Goal: Information Seeking & Learning: Learn about a topic

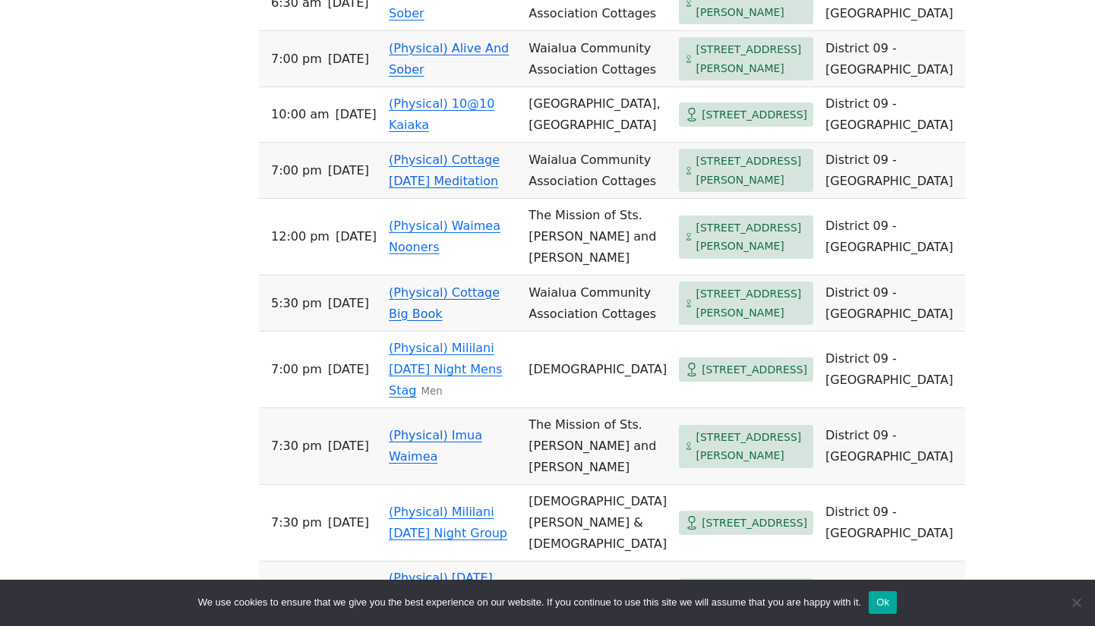
scroll to position [1173, 0]
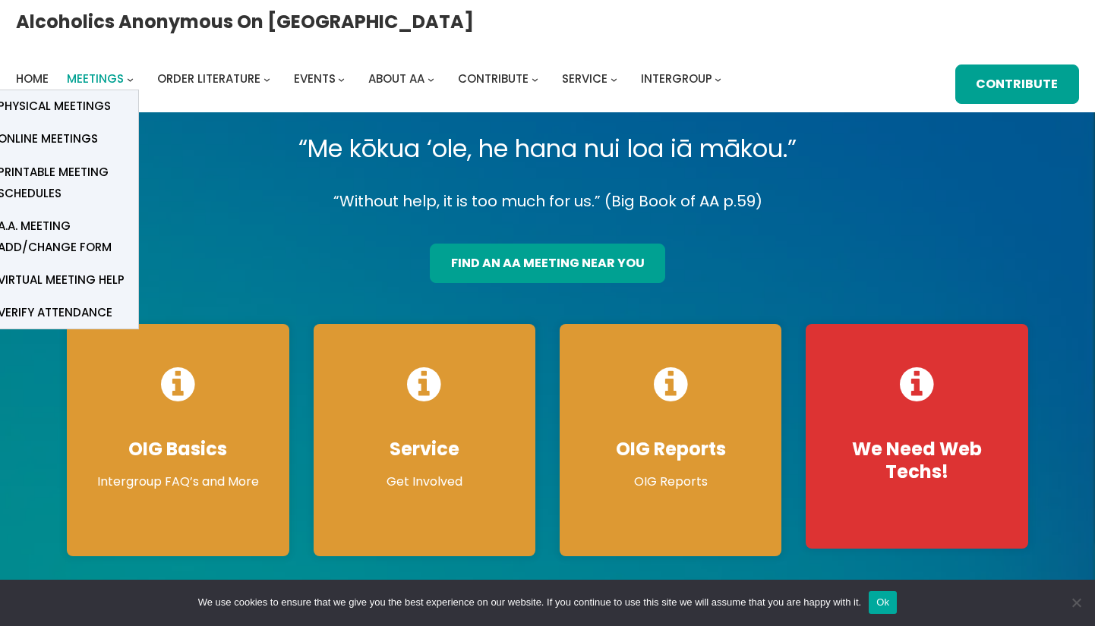
click at [124, 71] on span "Meetings" at bounding box center [95, 79] width 57 height 16
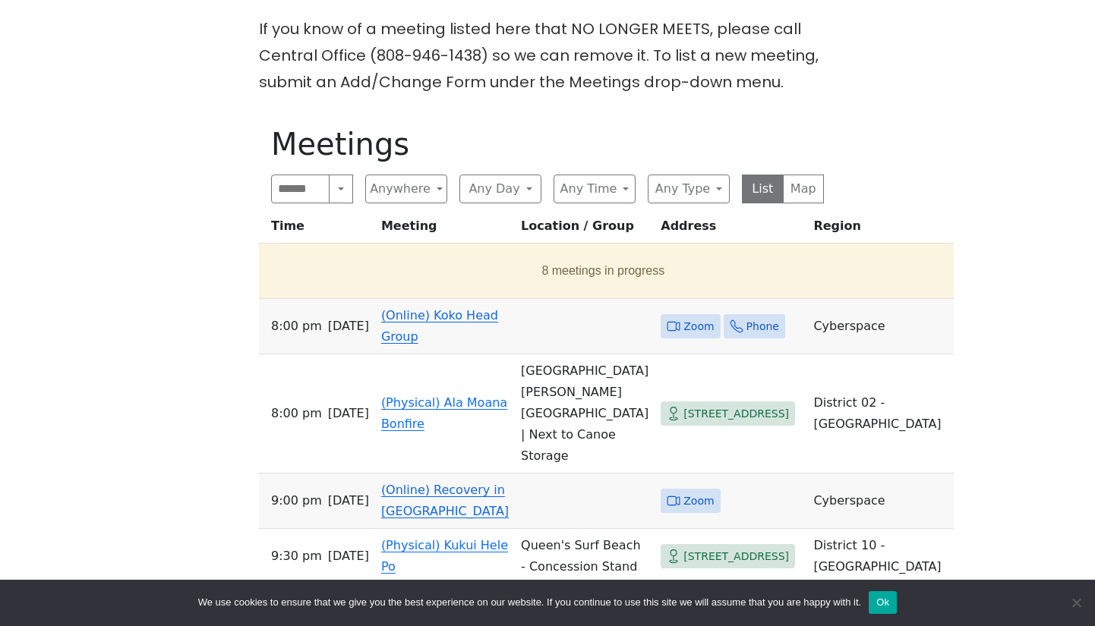
scroll to position [487, 0]
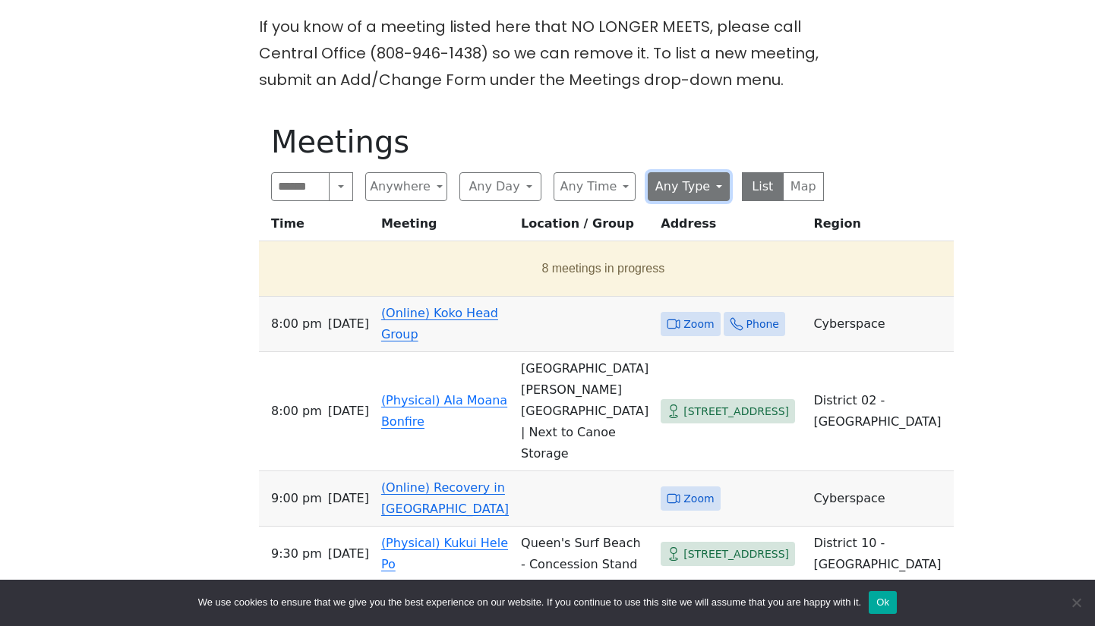
click at [712, 194] on button "Any Type" at bounding box center [688, 186] width 82 height 29
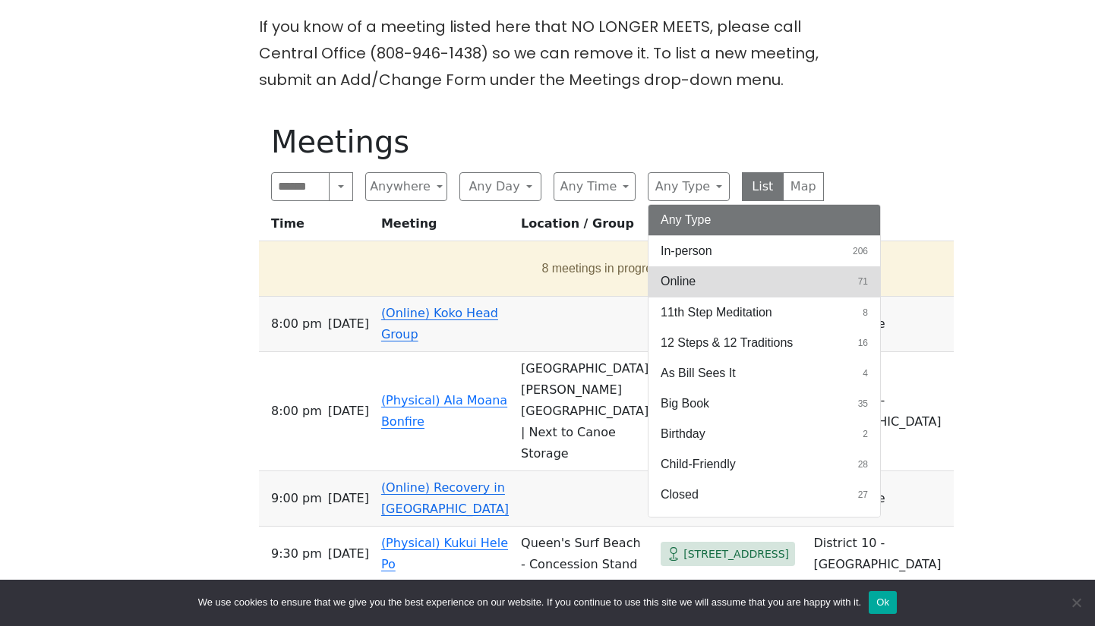
click at [689, 277] on span "Online" at bounding box center [677, 281] width 35 height 18
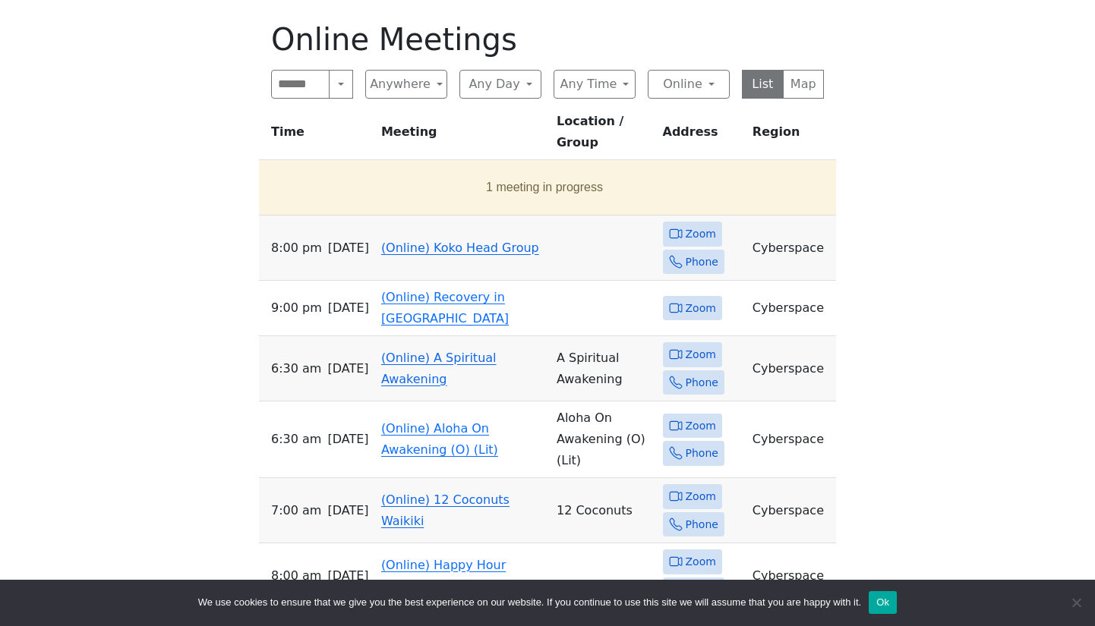
scroll to position [594, 0]
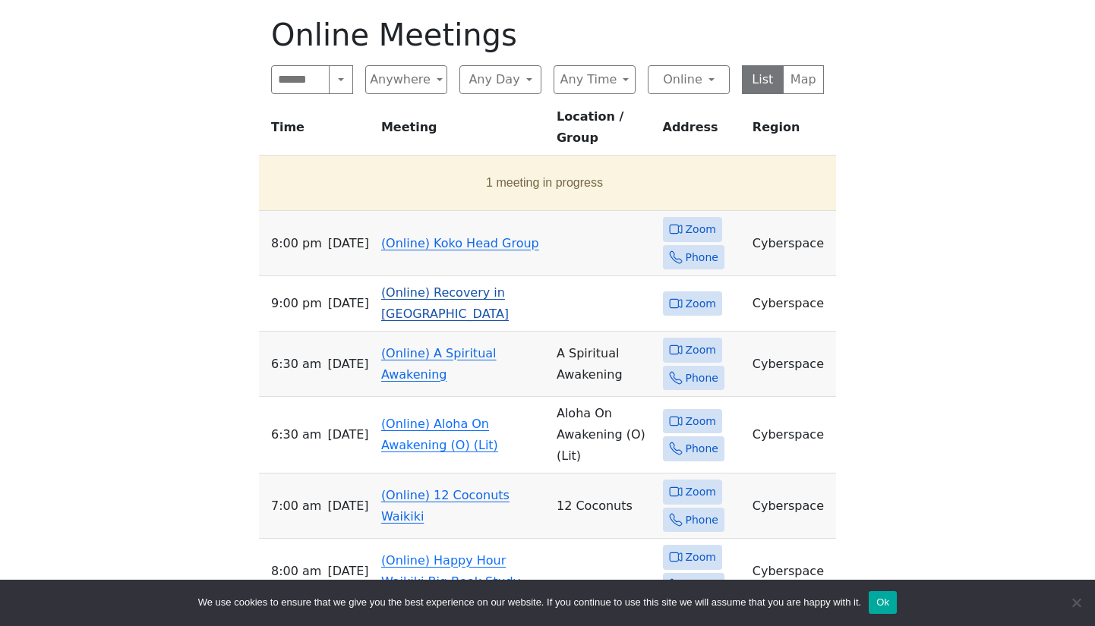
click at [403, 285] on link "(Online) Recovery in Da House" at bounding box center [445, 303] width 128 height 36
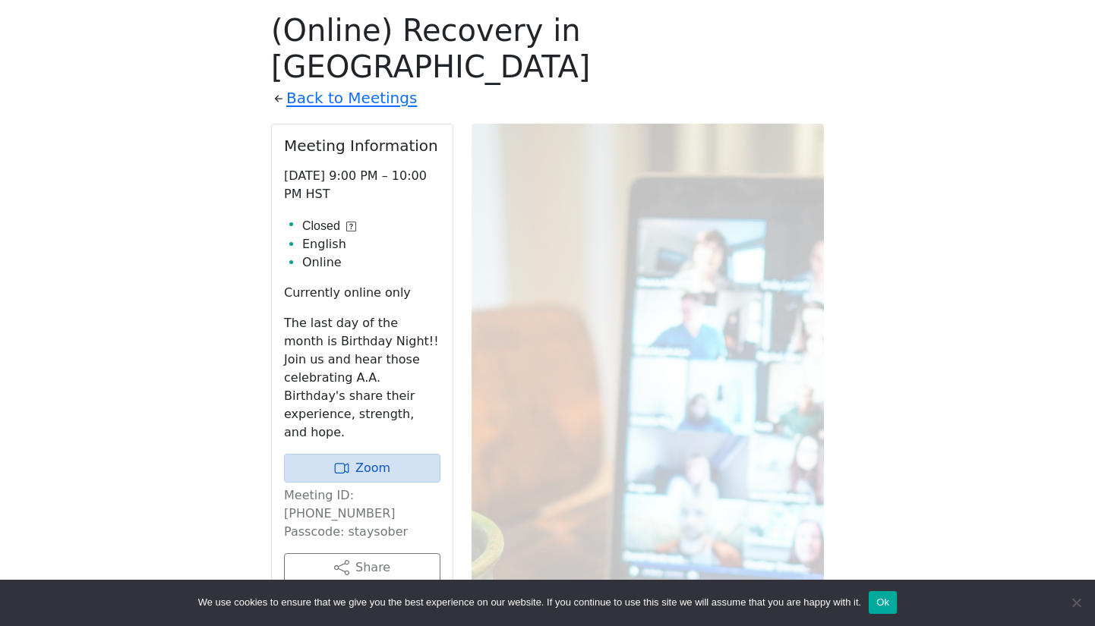
click at [389, 314] on p "The last day of the month is Birthday Night!! Join us and hear those celebratin…" at bounding box center [362, 378] width 156 height 128
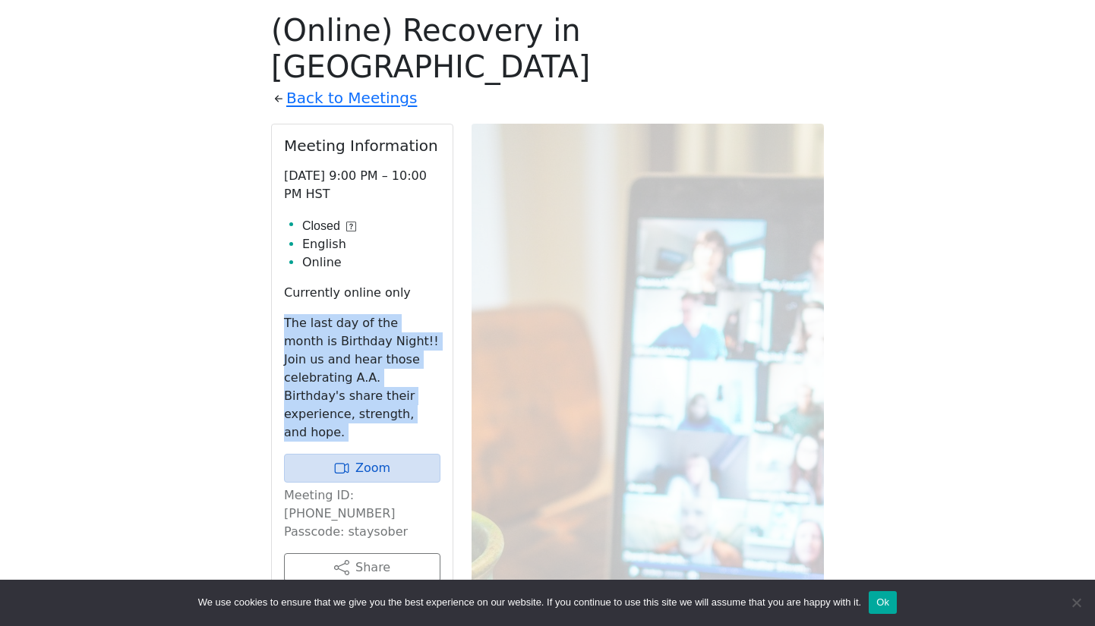
click at [389, 314] on p "The last day of the month is Birthday Night!! Join us and hear those celebratin…" at bounding box center [362, 378] width 156 height 128
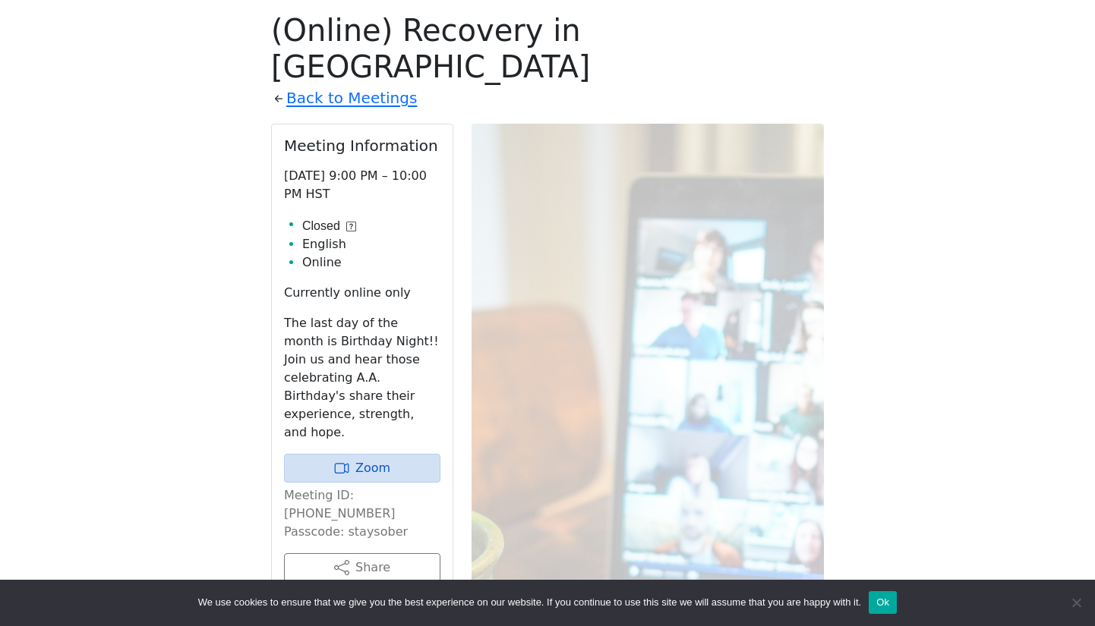
click at [389, 314] on p "The last day of the month is Birthday Night!! Join us and hear those celebratin…" at bounding box center [362, 378] width 156 height 128
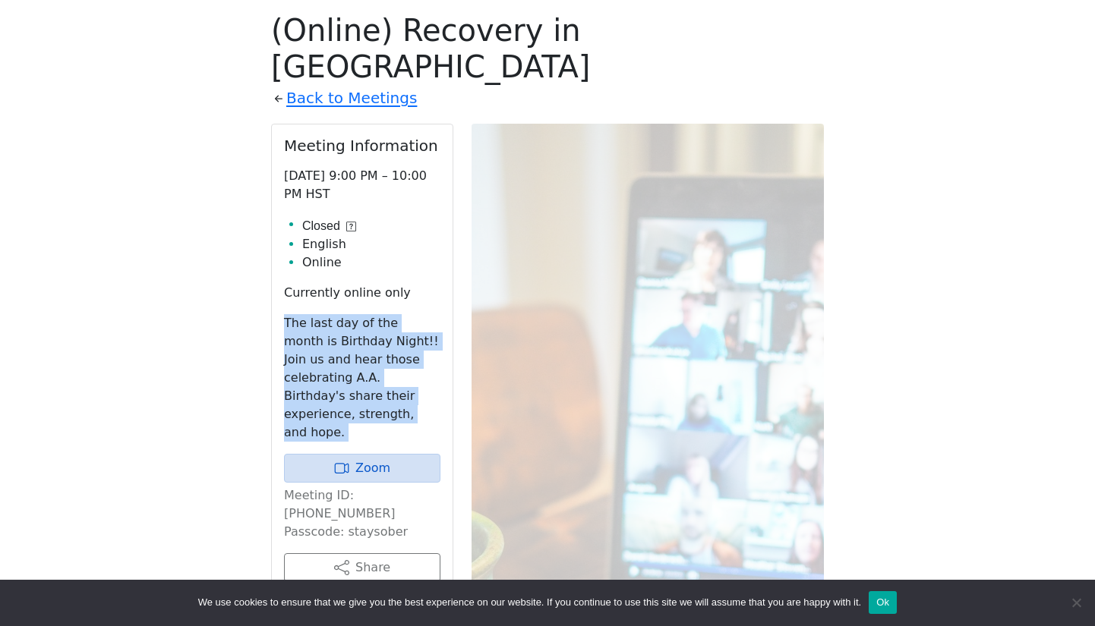
click at [389, 314] on p "The last day of the month is Birthday Night!! Join us and hear those celebratin…" at bounding box center [362, 378] width 156 height 128
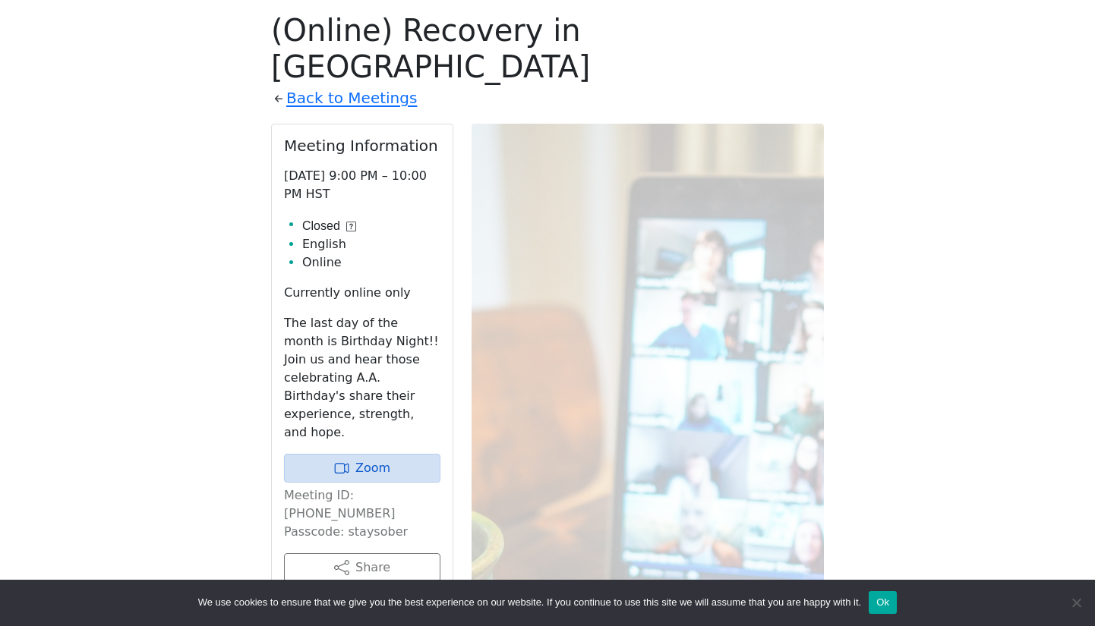
scroll to position [594, 0]
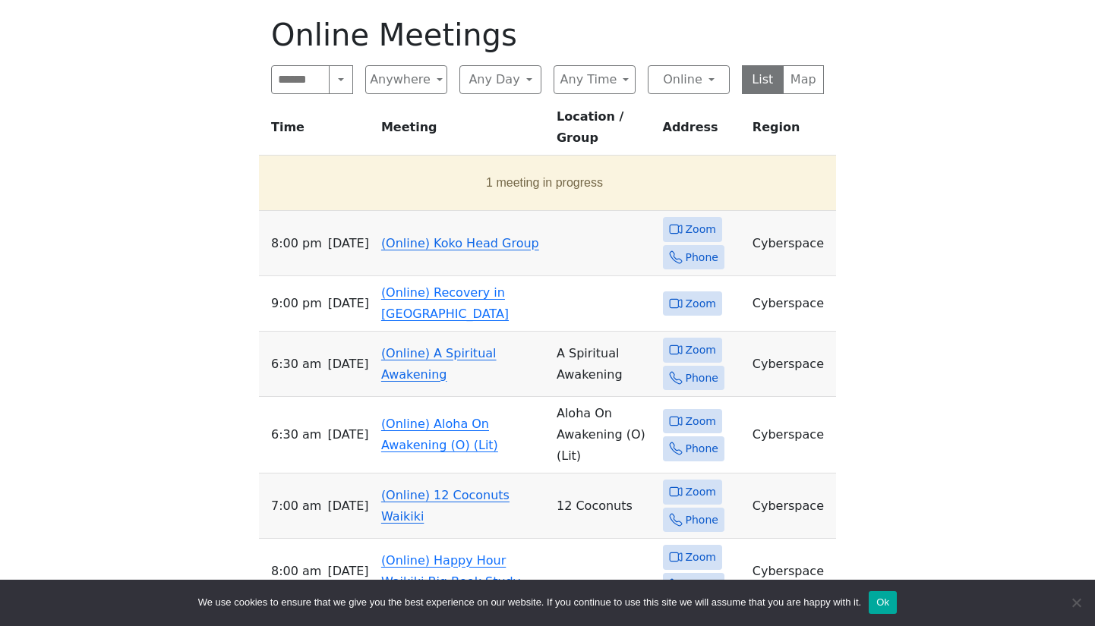
click at [187, 251] on div "Freedom from Bondage (was Sundays, noon, North Shore) has been cancelled due to…" at bounding box center [547, 354] width 985 height 1038
click at [407, 236] on link "(Online) Koko Head Group" at bounding box center [460, 243] width 158 height 14
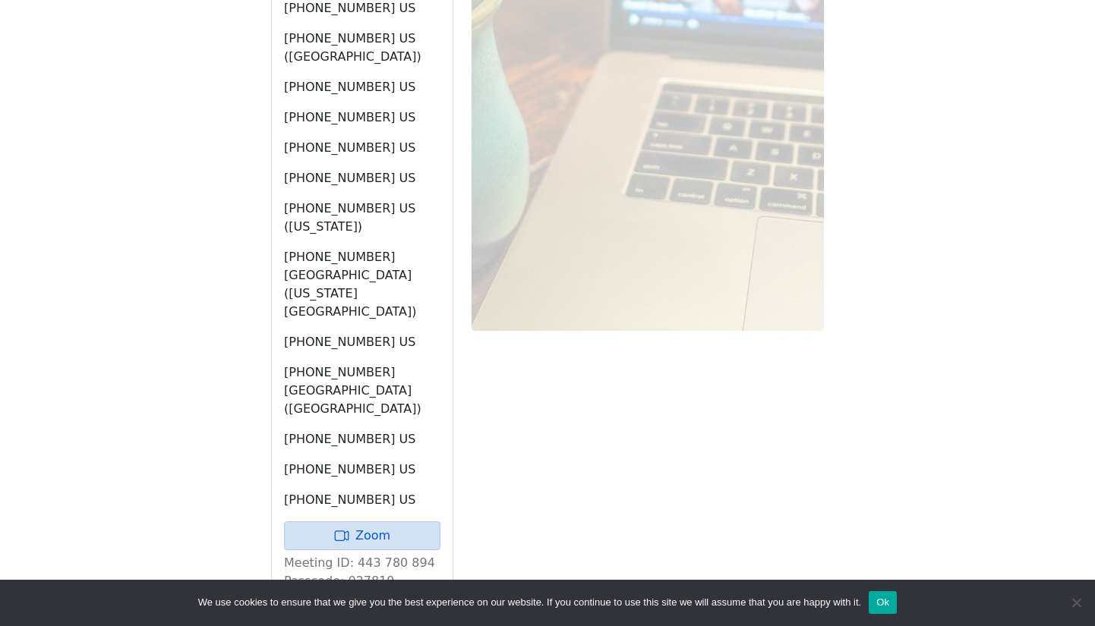
scroll to position [1119, 0]
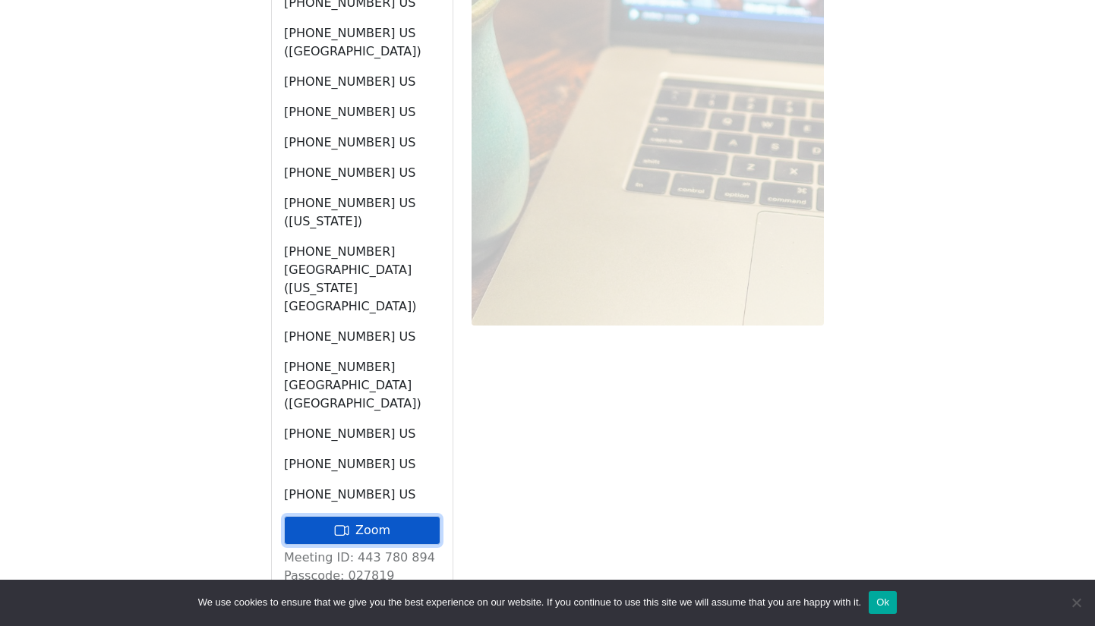
click at [380, 516] on link "Zoom" at bounding box center [362, 530] width 156 height 29
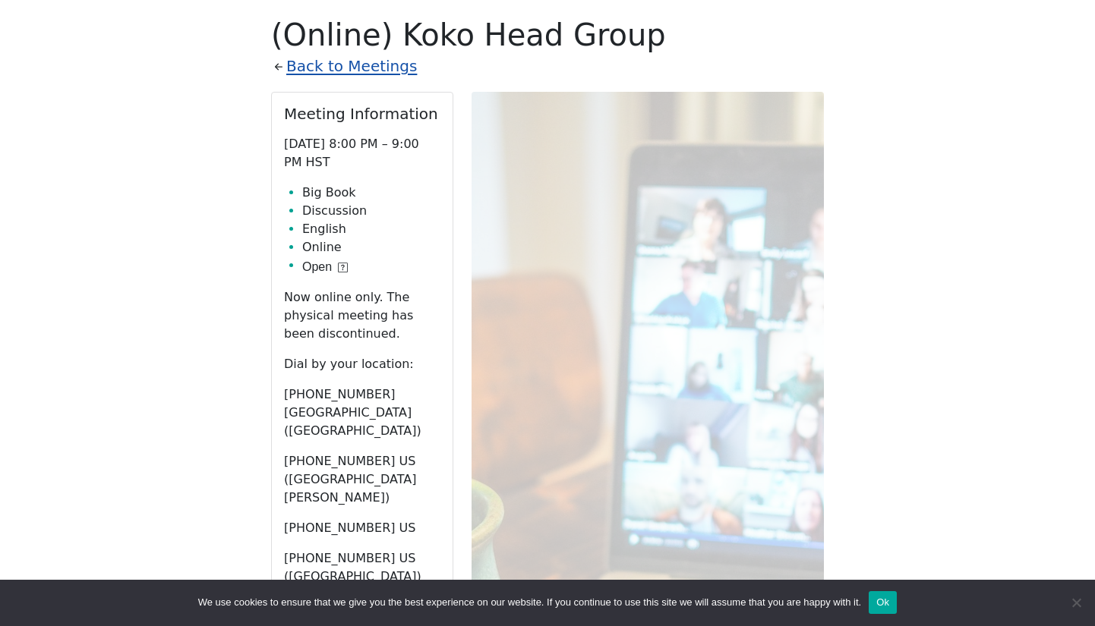
click at [342, 72] on link "Back to Meetings" at bounding box center [351, 66] width 131 height 27
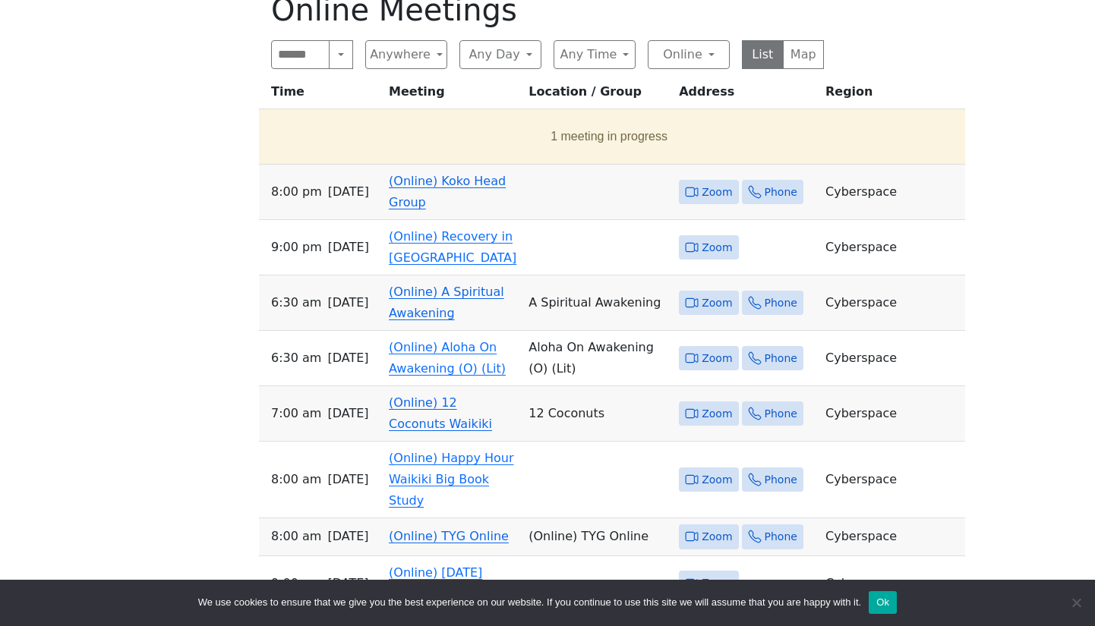
scroll to position [597, 0]
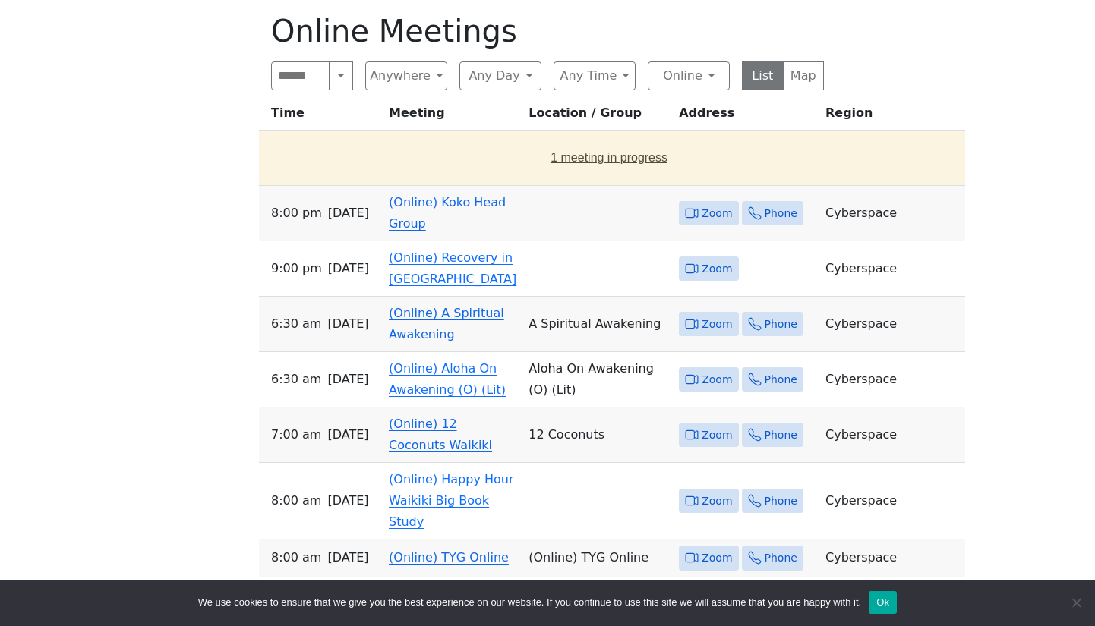
click at [563, 162] on button "1 meeting in progress" at bounding box center [609, 158] width 688 height 43
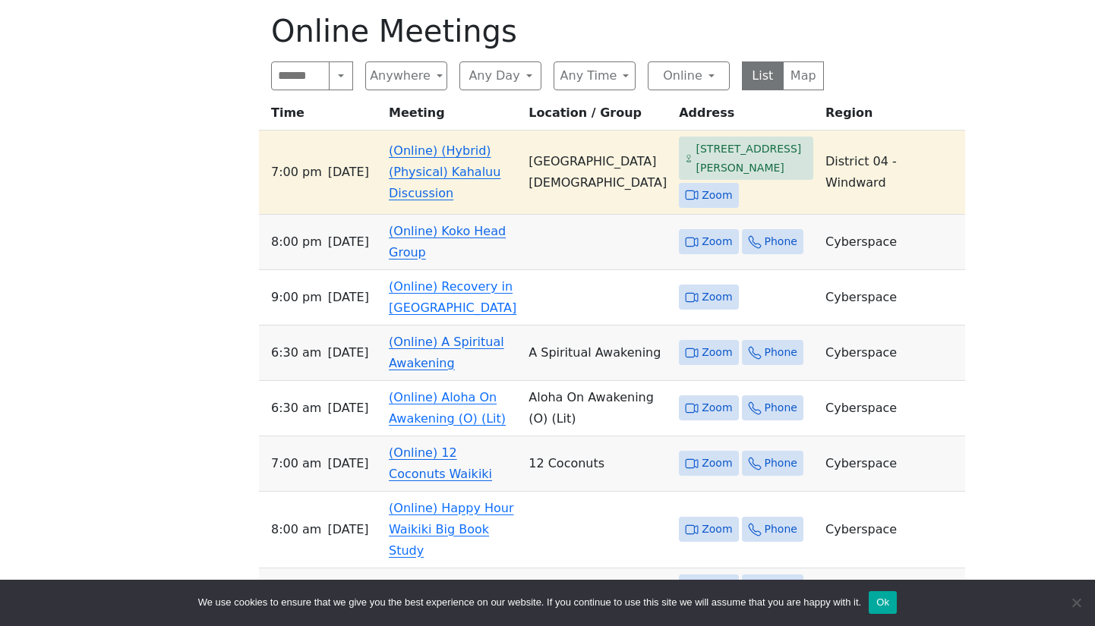
click at [217, 201] on div "Freedom from Bondage (was Sundays, noon, North Shore) has been cancelled due to…" at bounding box center [547, 592] width 985 height 1523
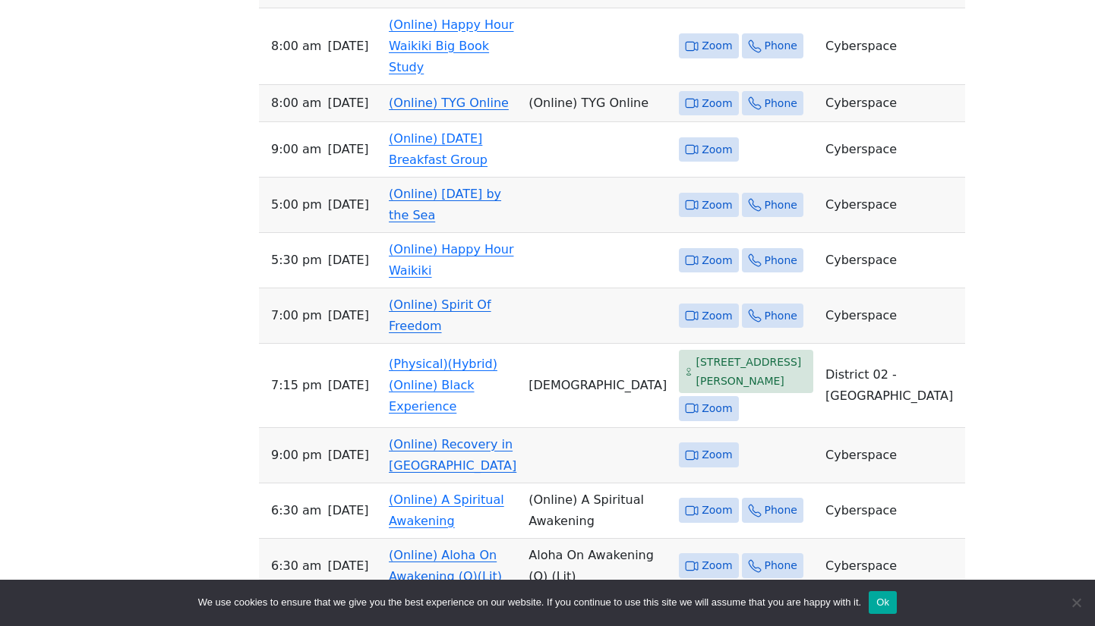
scroll to position [1104, 0]
